Goal: Task Accomplishment & Management: Complete application form

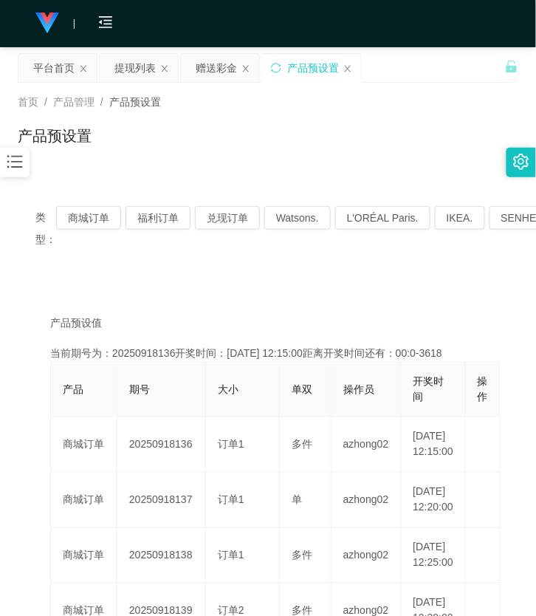
click at [426, 357] on div "当前期号为：20250918136开奖时间：[DATE] 12:15:00距离开奖时间还有：00:0-3618" at bounding box center [268, 353] width 436 height 16
click at [441, 351] on div "当前期号为：20250918136开奖时间：[DATE] 12:15:00距离开奖时间还有：00:0-3619" at bounding box center [268, 353] width 436 height 16
click at [446, 352] on div "当前期号为：20250918136开奖时间：[DATE] 12:15:00距离开奖时间还有：00:0-3619" at bounding box center [268, 353] width 436 height 16
click at [446, 352] on div "当前期号为：20250918136开奖时间：[DATE] 12:15:00距离开奖时间还有：00:0-3620" at bounding box center [268, 353] width 436 height 16
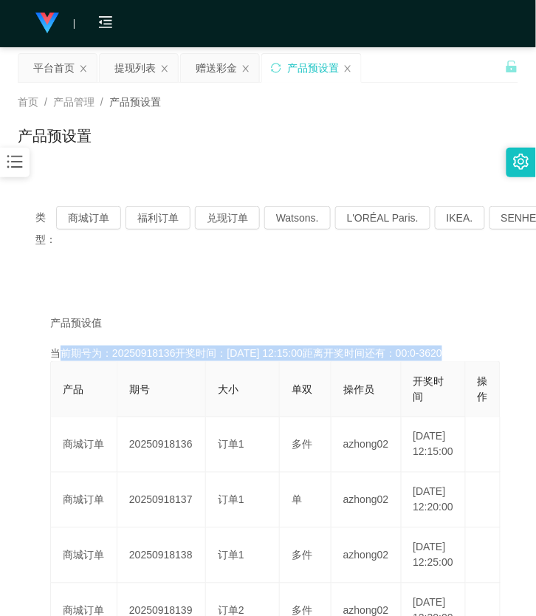
click at [446, 352] on div "当前期号为：20250918136开奖时间：[DATE] 12:15:00距离开奖时间还有：00:0-3620" at bounding box center [268, 353] width 436 height 16
click at [276, 351] on div "当前期号为：20250918136开奖时间：[DATE] 12:15:00距离开奖时间还有：00:0-3622" at bounding box center [268, 353] width 436 height 16
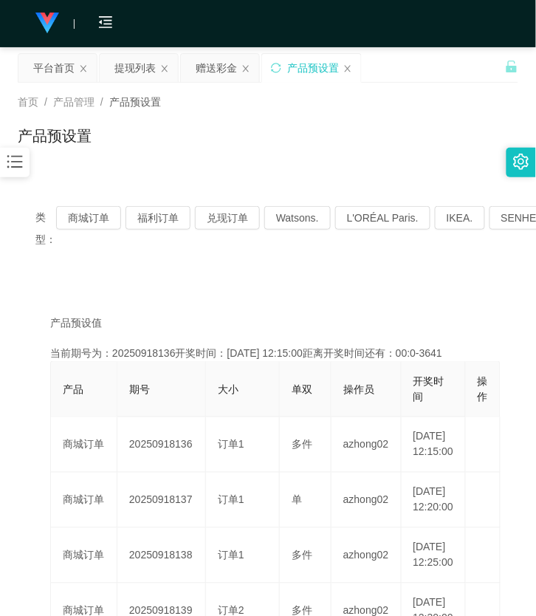
click at [480, 392] on span "操作" at bounding box center [483, 388] width 10 height 27
click at [114, 211] on button "商城订单" at bounding box center [88, 218] width 65 height 24
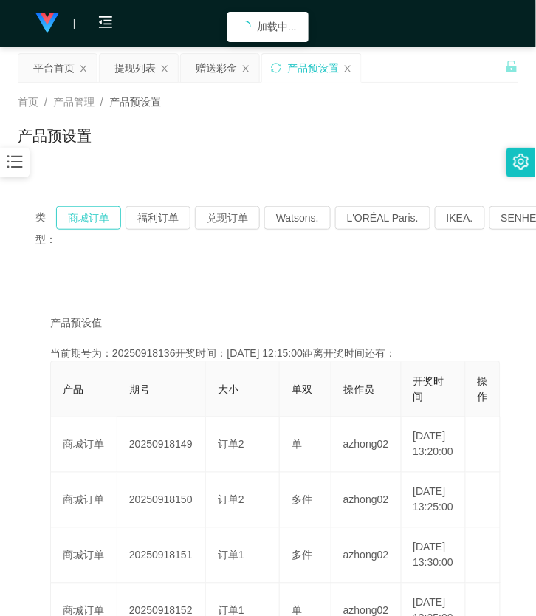
click at [114, 211] on button "商城订单" at bounding box center [88, 218] width 65 height 24
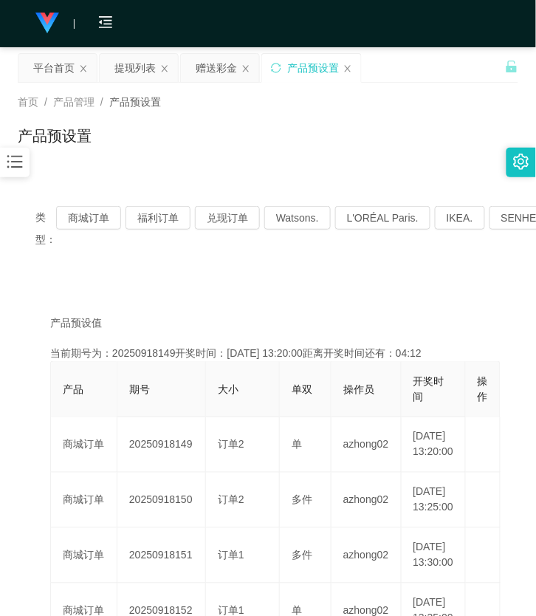
click at [137, 106] on span "产品预设置" at bounding box center [135, 102] width 52 height 12
click at [24, 157] on icon "图标: bars" at bounding box center [14, 161] width 19 height 19
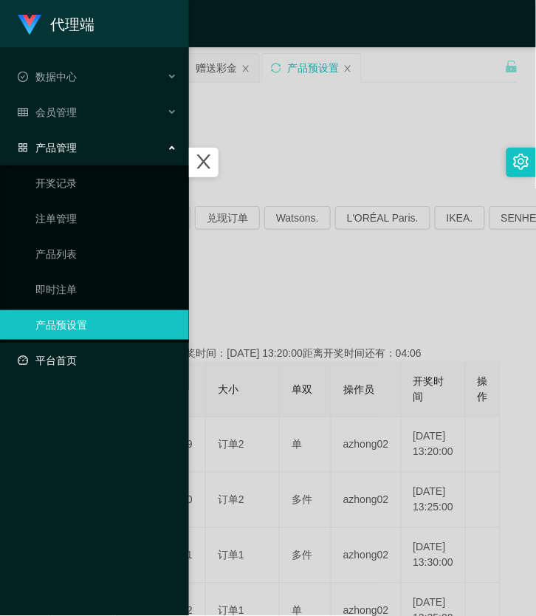
click at [93, 360] on link "平台首页" at bounding box center [97, 360] width 159 height 30
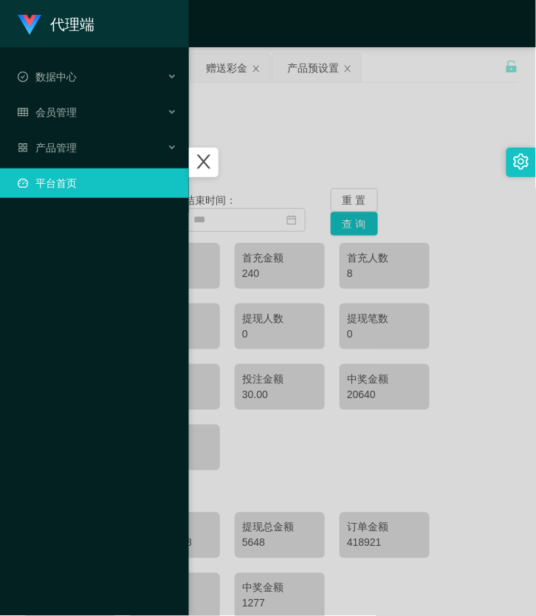
click at [123, 185] on link "平台首页" at bounding box center [97, 183] width 159 height 30
click at [63, 138] on div "产品管理" at bounding box center [94, 148] width 189 height 30
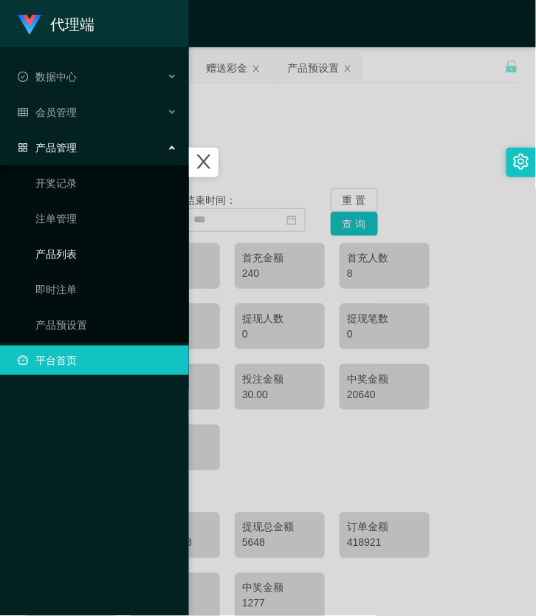
click at [64, 255] on link "产品列表" at bounding box center [106, 254] width 142 height 30
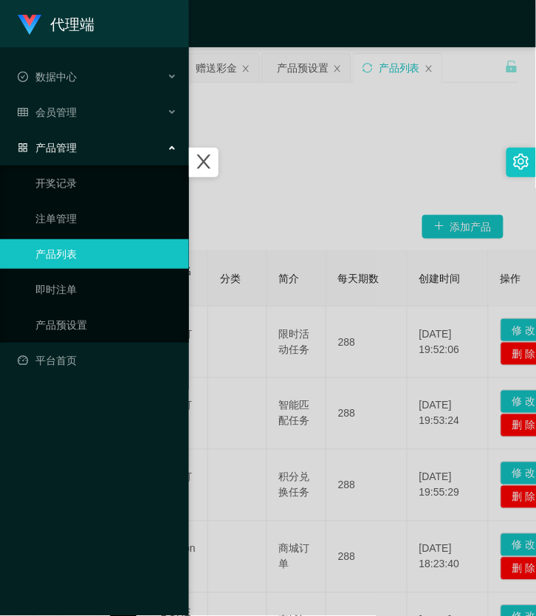
click at [314, 256] on div at bounding box center [268, 308] width 536 height 616
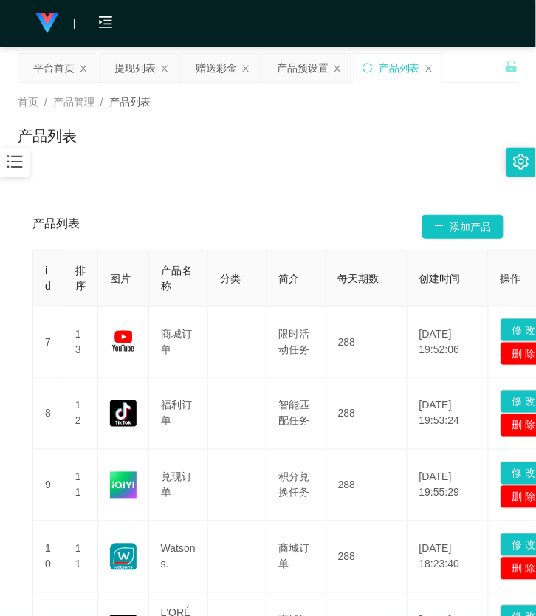
click at [24, 158] on div at bounding box center [15, 163] width 30 height 30
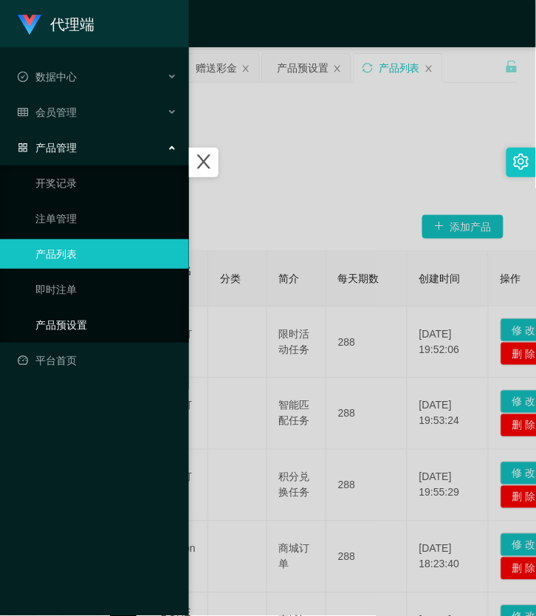
click at [97, 314] on link "产品预设置" at bounding box center [106, 325] width 142 height 30
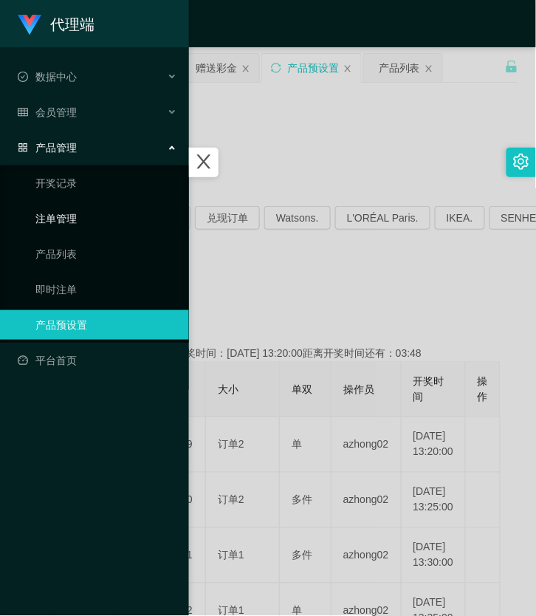
click at [89, 219] on link "注单管理" at bounding box center [106, 219] width 142 height 30
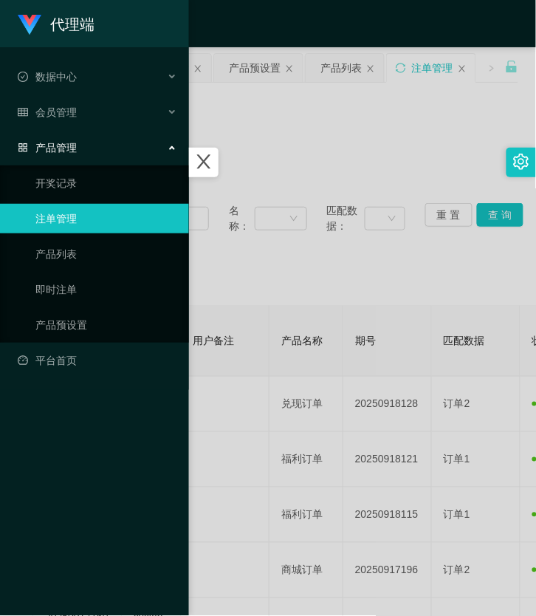
click at [338, 267] on div at bounding box center [268, 308] width 536 height 616
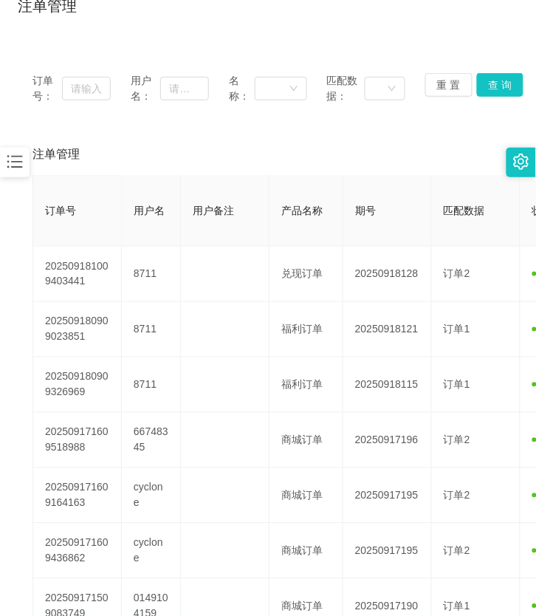
scroll to position [61, 0]
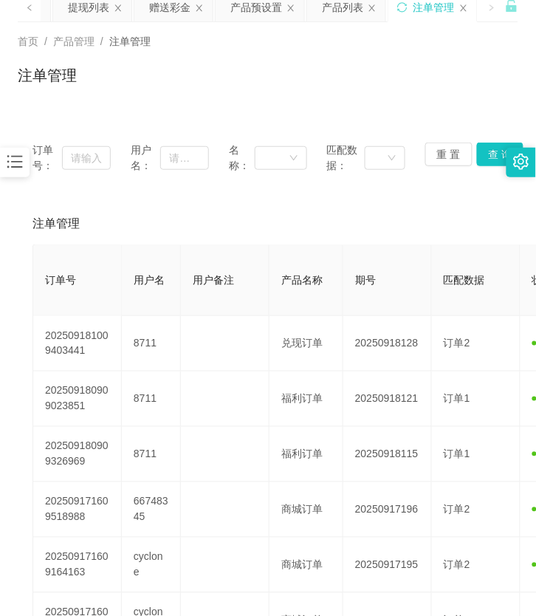
click at [18, 155] on icon "图标: bars" at bounding box center [14, 161] width 19 height 19
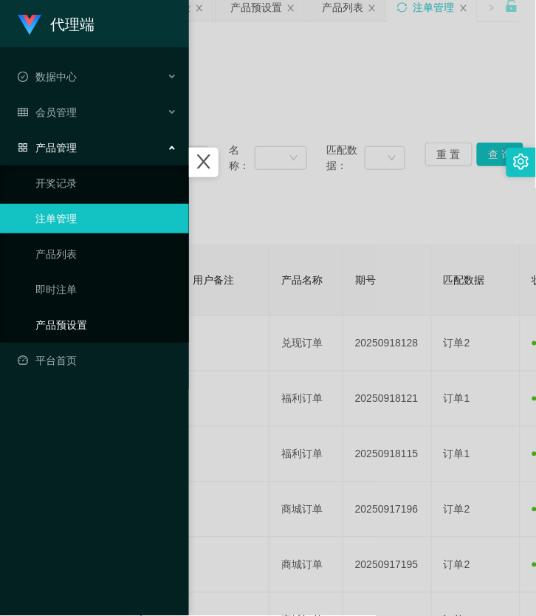
click at [78, 314] on link "产品预设置" at bounding box center [106, 325] width 142 height 30
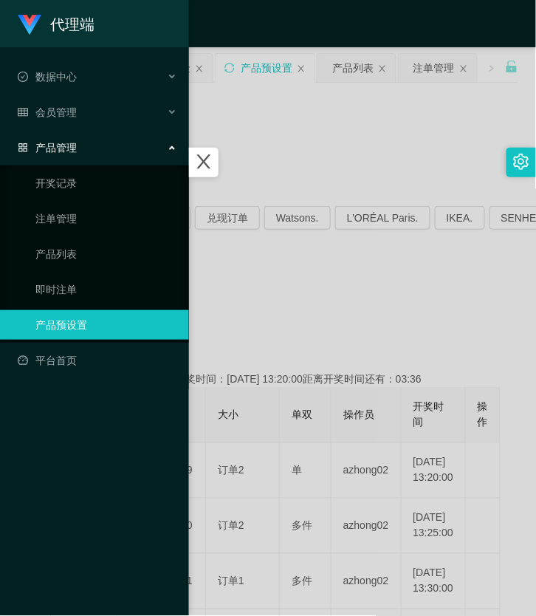
click at [316, 295] on div at bounding box center [268, 308] width 536 height 616
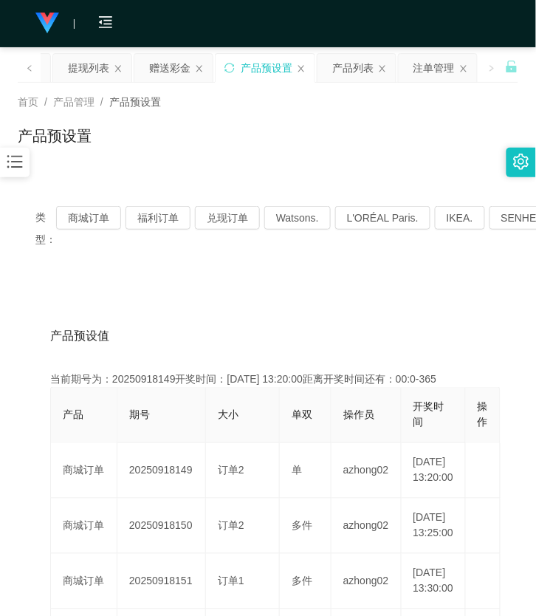
click at [7, 174] on div at bounding box center [15, 163] width 30 height 30
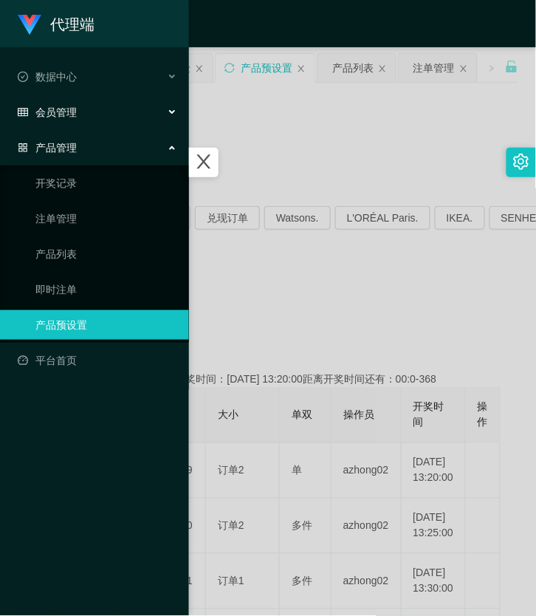
click at [58, 114] on span "会员管理" at bounding box center [47, 112] width 59 height 12
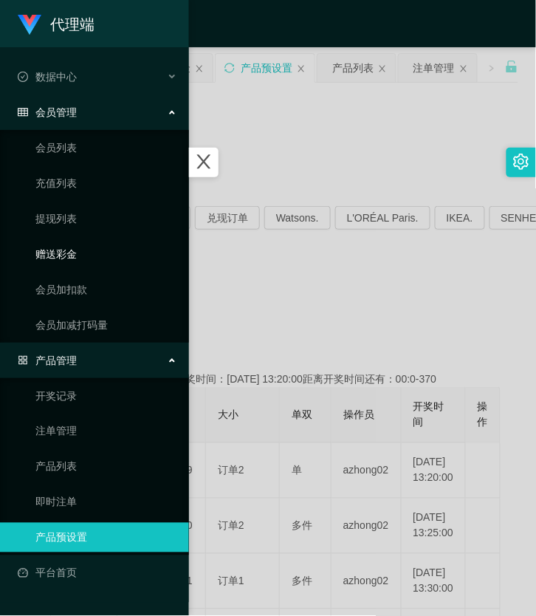
click at [78, 255] on link "赠送彩金" at bounding box center [106, 254] width 142 height 30
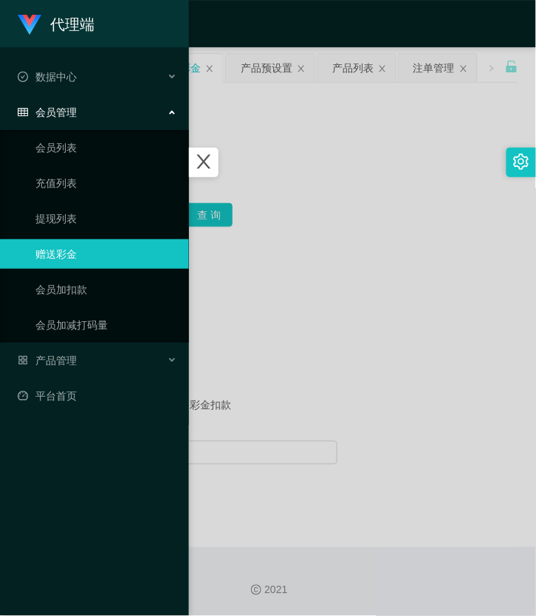
click at [257, 244] on div at bounding box center [268, 308] width 536 height 616
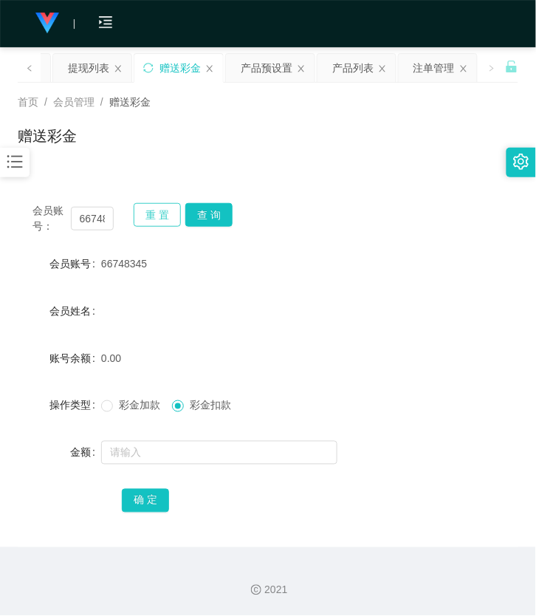
click at [173, 226] on button "重 置" at bounding box center [157, 215] width 47 height 24
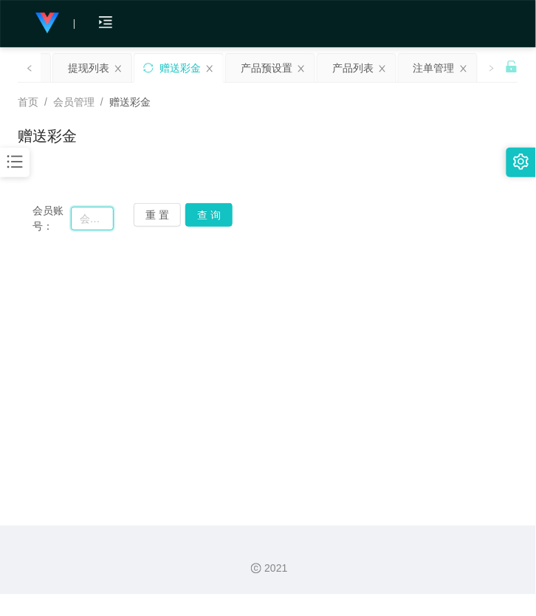
click at [94, 207] on input "text" at bounding box center [92, 219] width 43 height 24
paste input "Xeniawong"
type input "Xeniawong"
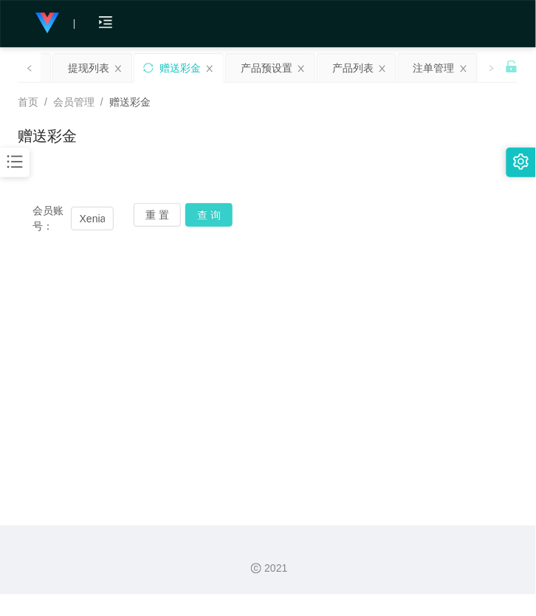
click at [231, 224] on button "查 询" at bounding box center [208, 215] width 47 height 24
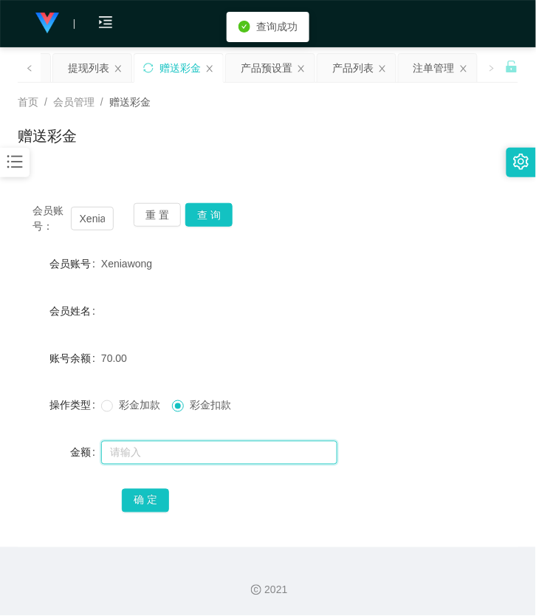
click at [196, 455] on input "text" at bounding box center [219, 453] width 236 height 24
type input "70"
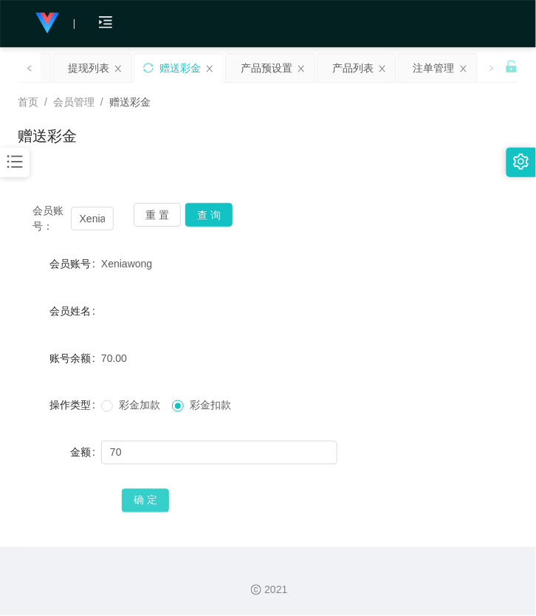
click at [149, 490] on button "确 定" at bounding box center [145, 501] width 47 height 24
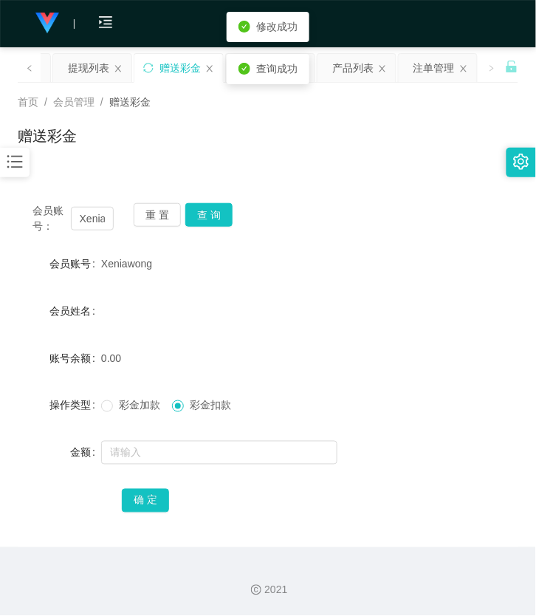
click at [19, 159] on icon "图标: bars" at bounding box center [14, 161] width 19 height 19
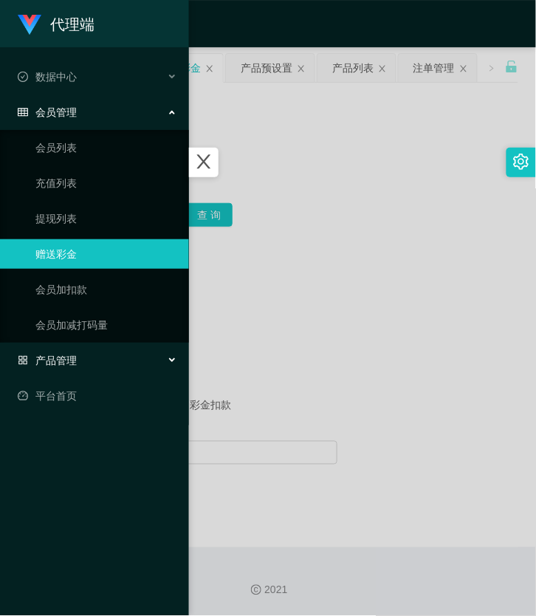
click at [78, 371] on div "产品管理" at bounding box center [94, 360] width 189 height 30
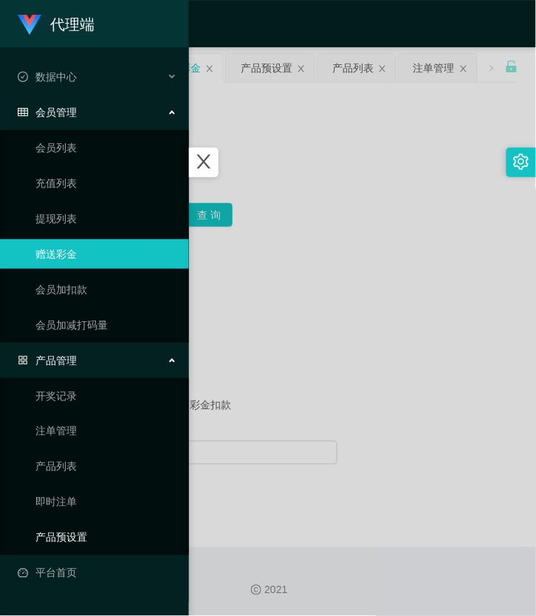
click at [90, 540] on link "产品预设置" at bounding box center [106, 538] width 142 height 30
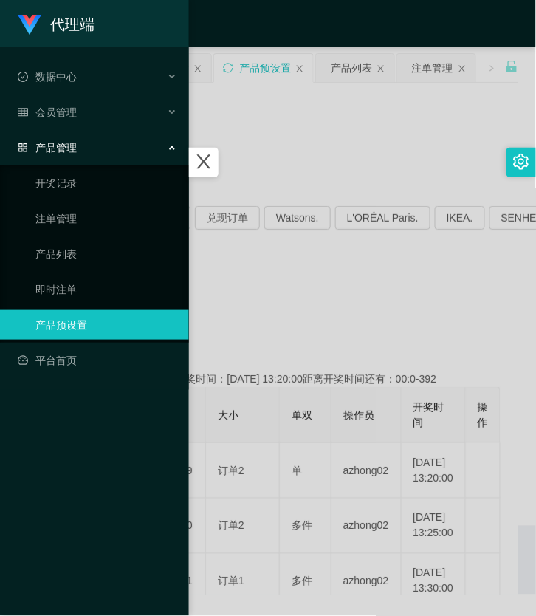
click at [301, 321] on div at bounding box center [268, 308] width 536 height 616
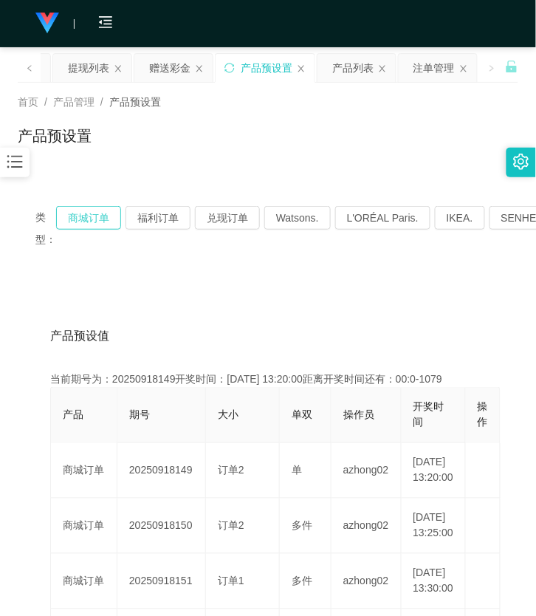
click at [118, 217] on button "商城订单" at bounding box center [88, 218] width 65 height 24
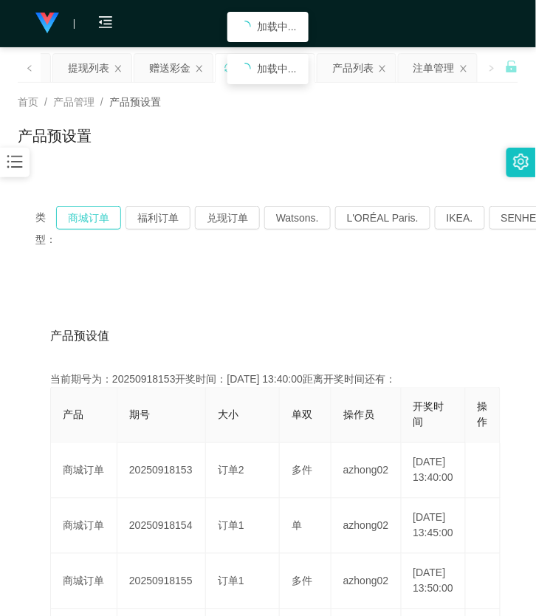
click at [118, 217] on button "商城订单" at bounding box center [88, 218] width 65 height 24
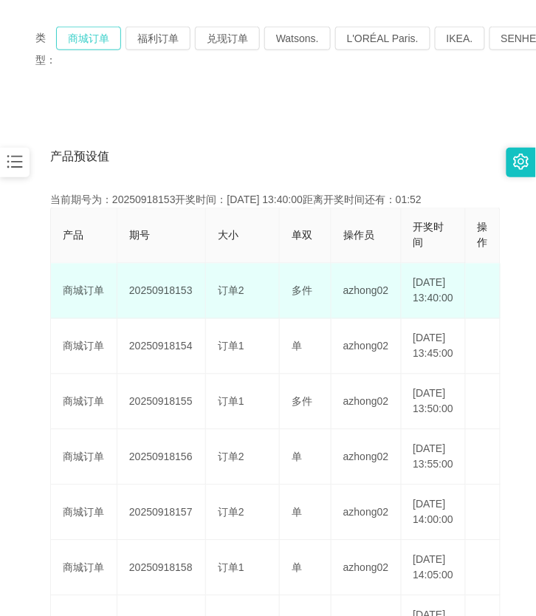
scroll to position [185, 0]
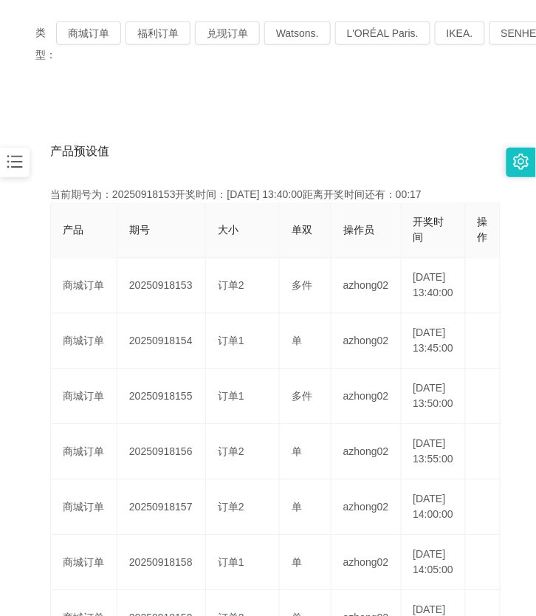
click at [9, 157] on icon "图标: bars" at bounding box center [15, 162] width 16 height 13
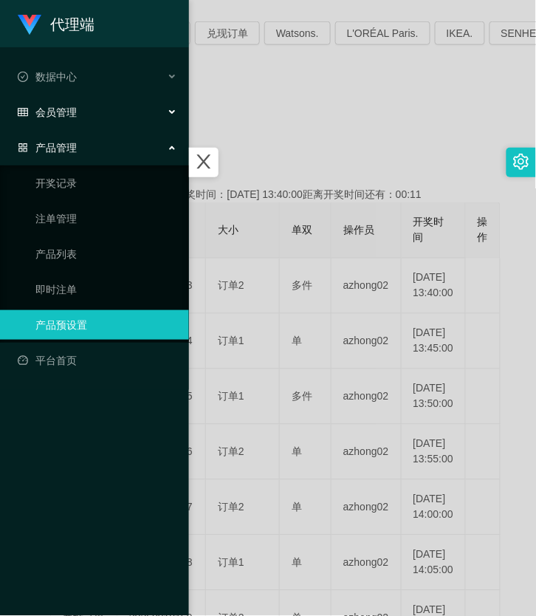
click at [56, 113] on span "会员管理" at bounding box center [47, 112] width 59 height 12
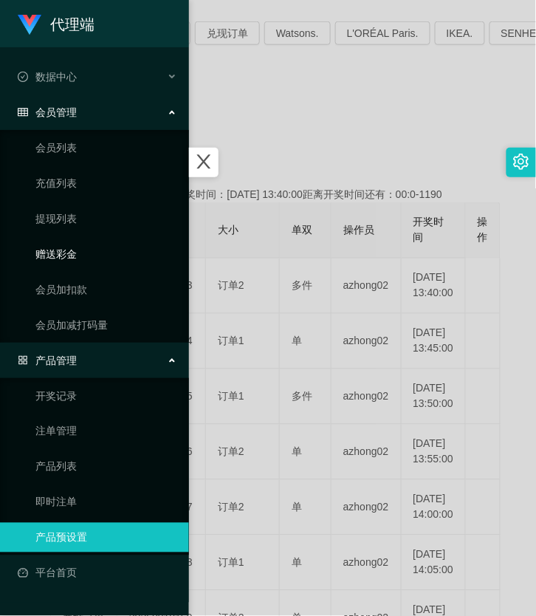
click at [71, 252] on link "赠送彩金" at bounding box center [106, 254] width 142 height 30
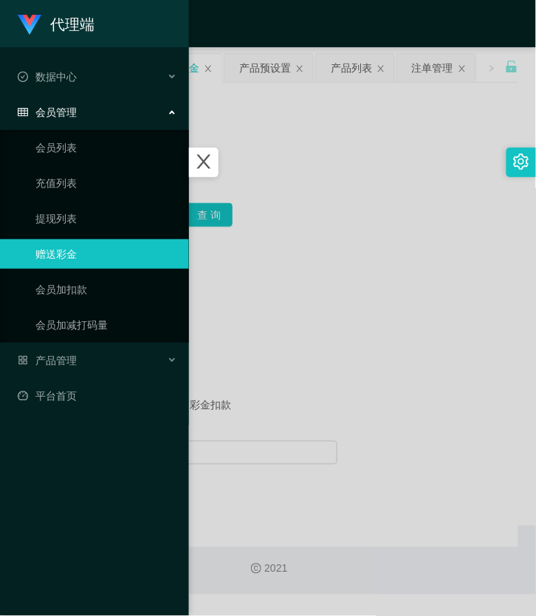
click at [212, 216] on div at bounding box center [268, 308] width 536 height 616
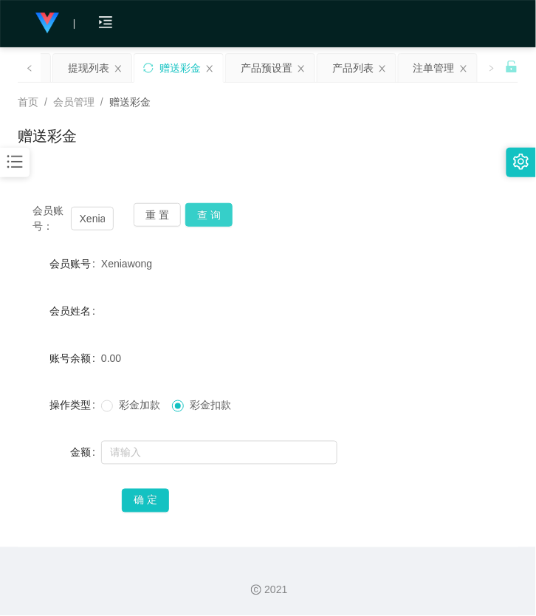
click at [212, 216] on button "查 询" at bounding box center [208, 215] width 47 height 24
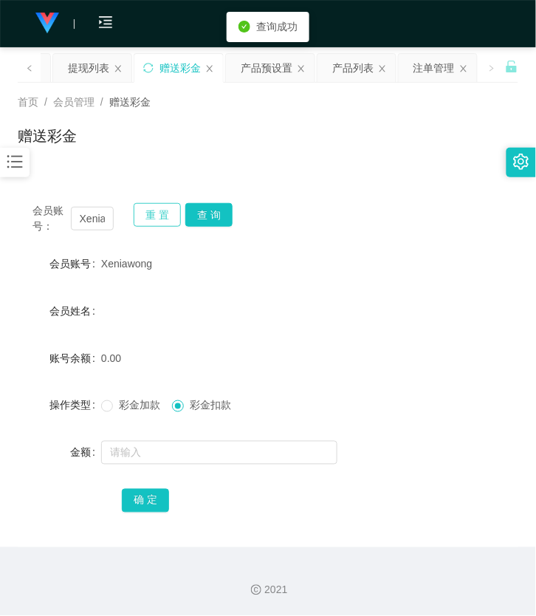
click at [174, 217] on button "重 置" at bounding box center [157, 215] width 47 height 24
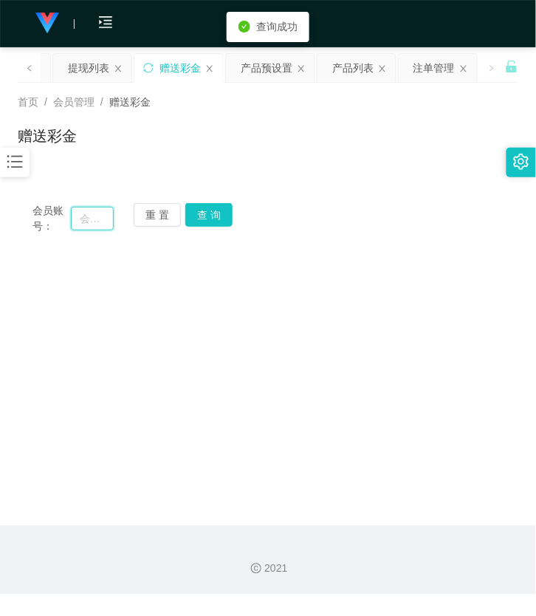
click at [94, 212] on input "text" at bounding box center [92, 219] width 43 height 24
paste input "Ivy3344"
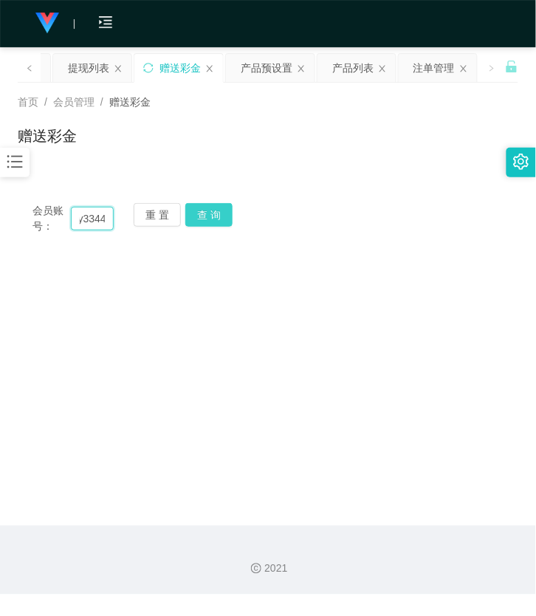
type input "Ivy3344"
click at [193, 224] on button "查 询" at bounding box center [208, 215] width 47 height 24
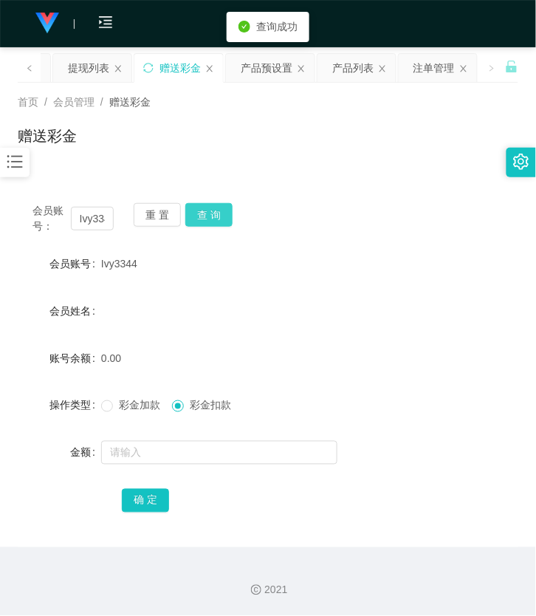
click at [193, 222] on button "查 询" at bounding box center [208, 215] width 47 height 24
click at [193, 222] on button "查 询" at bounding box center [216, 215] width 63 height 24
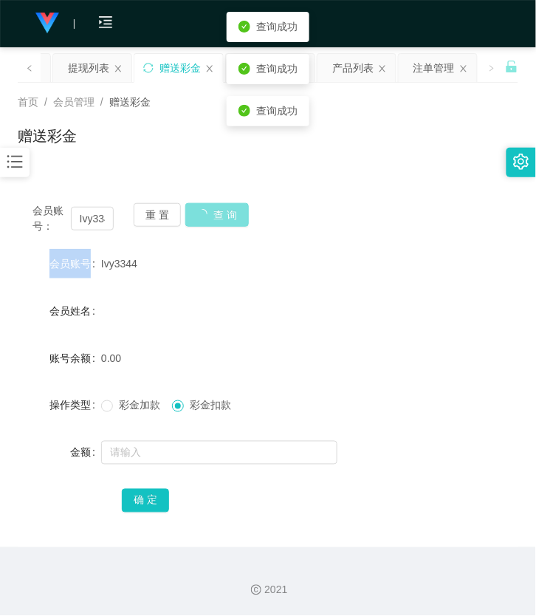
click at [193, 222] on div "重 置 查 询" at bounding box center [174, 218] width 81 height 31
click at [193, 221] on button "查 询" at bounding box center [208, 215] width 47 height 24
click at [195, 219] on button "查 询" at bounding box center [208, 215] width 47 height 24
click at [196, 219] on button "查 询" at bounding box center [216, 215] width 63 height 24
click at [196, 219] on div "重 置 查 询" at bounding box center [174, 218] width 81 height 31
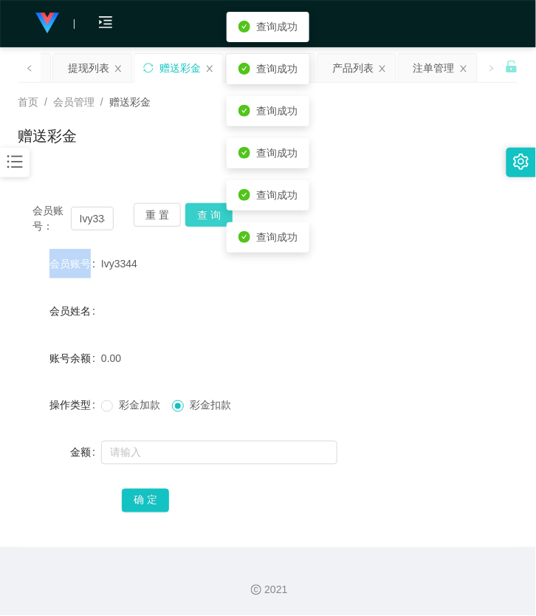
click at [196, 219] on button "查 询" at bounding box center [208, 215] width 47 height 24
click at [196, 219] on div "重 置 查 询" at bounding box center [174, 218] width 81 height 31
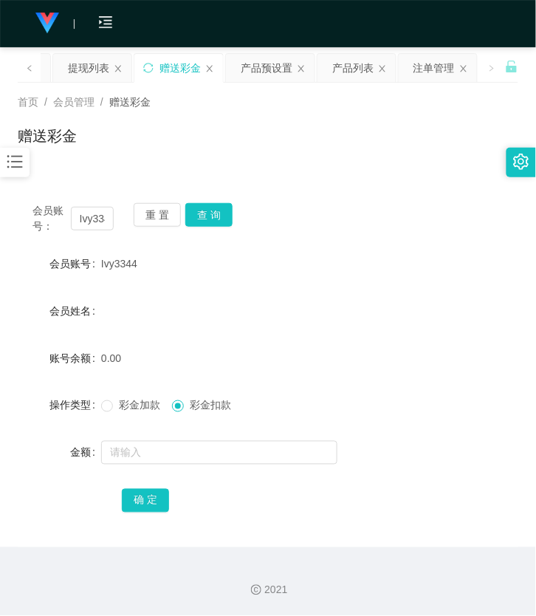
click at [13, 156] on icon "图标: bars" at bounding box center [14, 161] width 19 height 19
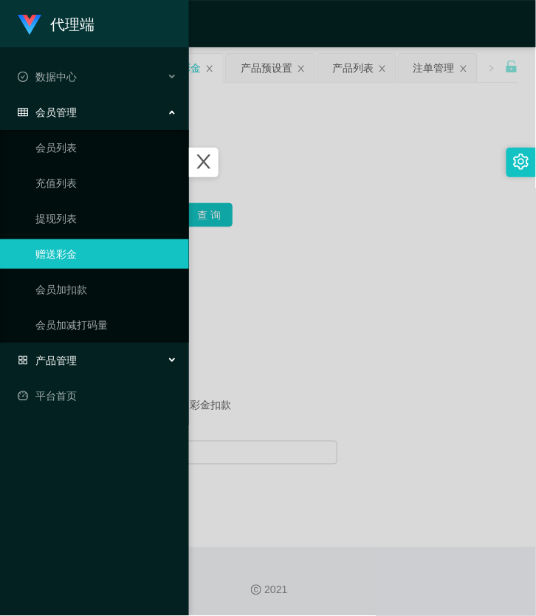
click at [84, 368] on div "产品管理" at bounding box center [94, 360] width 189 height 30
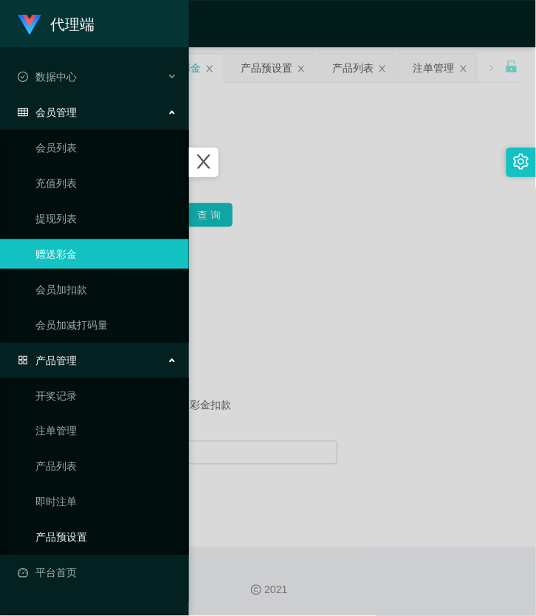
click at [92, 530] on link "产品预设置" at bounding box center [106, 538] width 142 height 30
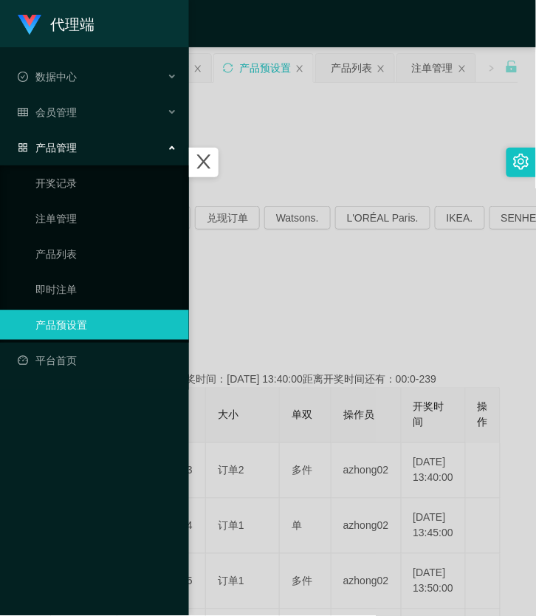
click at [310, 330] on div at bounding box center [268, 308] width 536 height 616
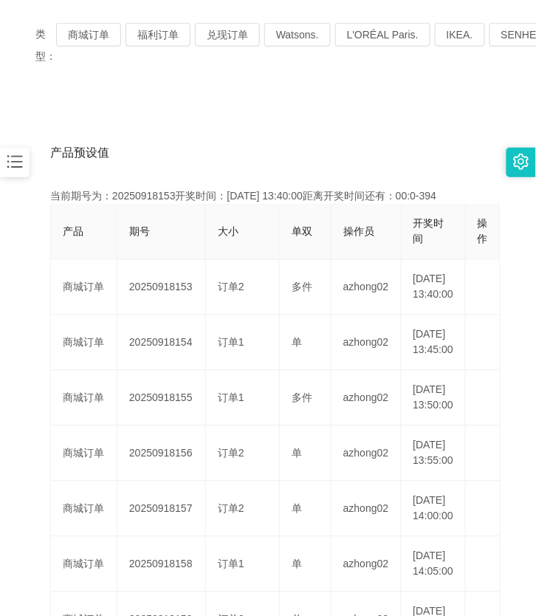
scroll to position [185, 0]
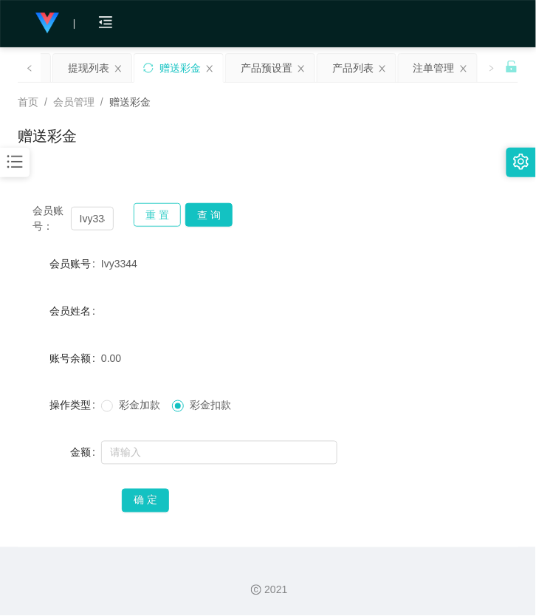
click at [151, 218] on button "重 置" at bounding box center [157, 215] width 47 height 24
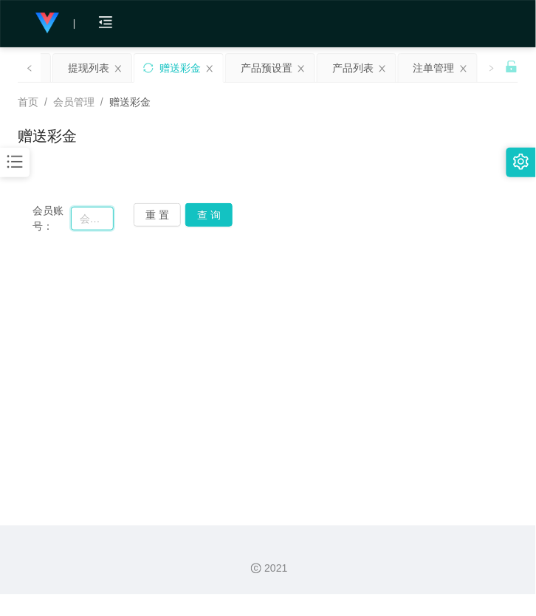
click at [92, 212] on input "text" at bounding box center [92, 219] width 43 height 24
paste input "Luan6220"
type input "Luan6220"
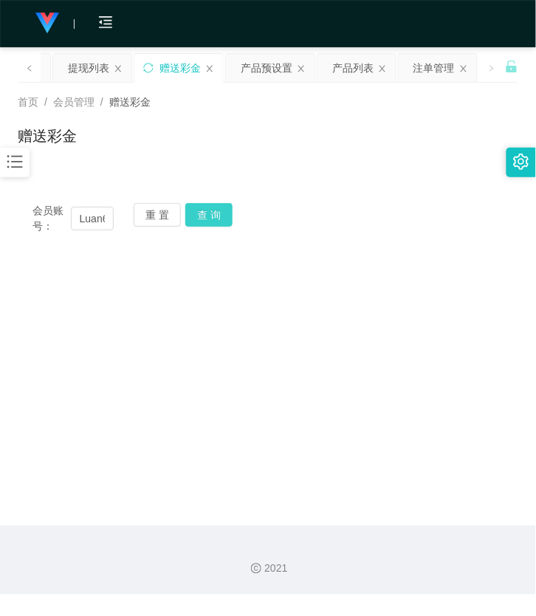
click at [194, 219] on button "查 询" at bounding box center [208, 215] width 47 height 24
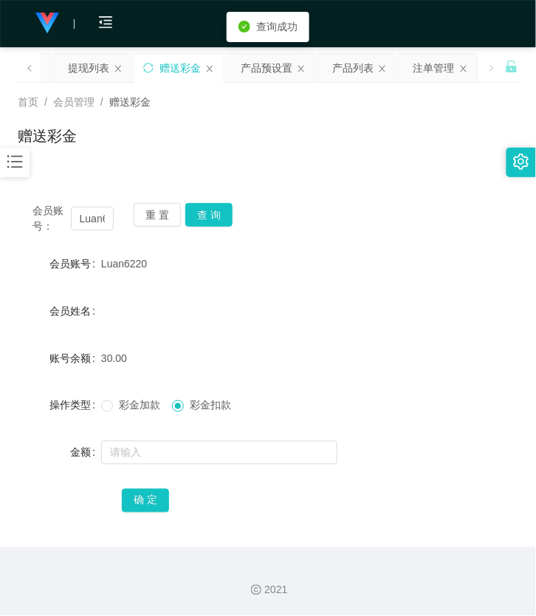
click at [173, 434] on form "会员账号 Luan6220 会员姓名 账号余额 30.00 操作类型 彩金加款 彩金扣款 金额 确 定" at bounding box center [268, 382] width 501 height 266
click at [173, 447] on input "text" at bounding box center [219, 453] width 236 height 24
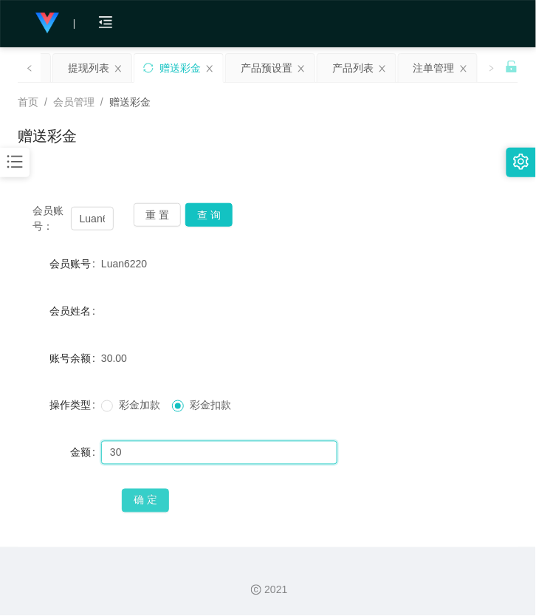
type input "30"
click at [134, 495] on button "确 定" at bounding box center [145, 501] width 47 height 24
